Goal: Task Accomplishment & Management: Use online tool/utility

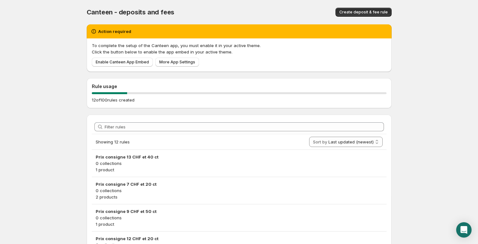
scroll to position [97, 0]
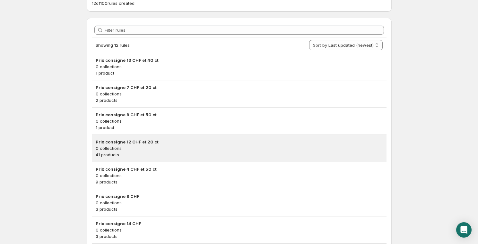
click at [150, 145] on p "0 collections" at bounding box center [239, 148] width 287 height 6
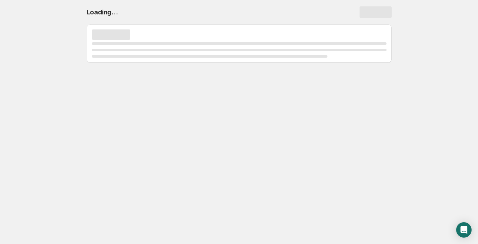
scroll to position [0, 0]
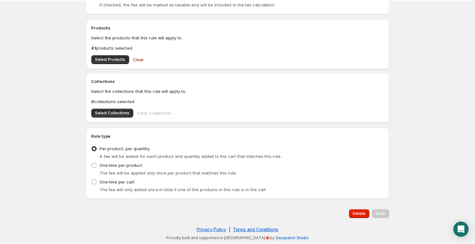
scroll to position [158, 0]
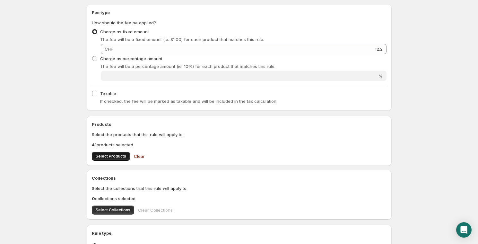
click at [109, 156] on span "Select Products" at bounding box center [111, 156] width 30 height 5
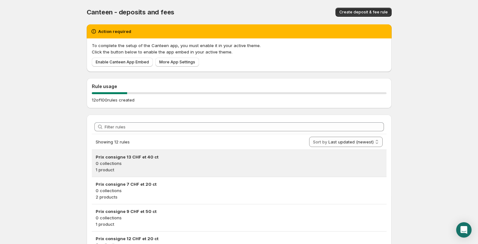
scroll to position [194, 0]
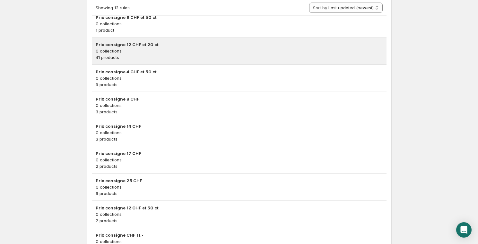
click at [135, 41] on h3 "Prix consigne 12 CHF et 20 ct" at bounding box center [239, 44] width 287 height 6
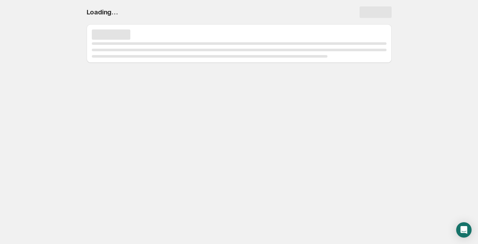
scroll to position [0, 0]
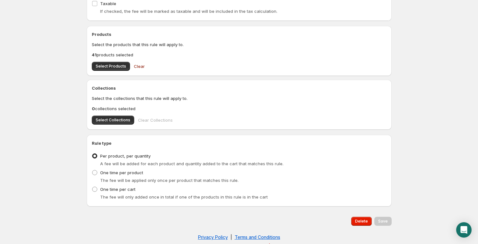
scroll to position [255, 0]
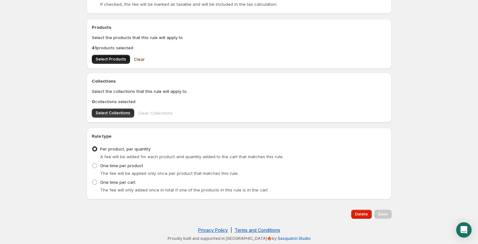
click at [122, 59] on span "Select Products" at bounding box center [111, 59] width 30 height 5
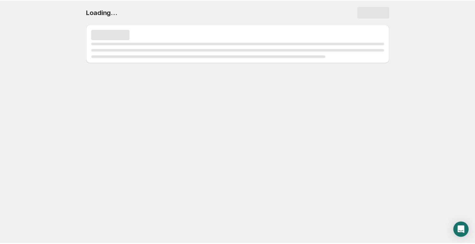
scroll to position [0, 0]
